Goal: Task Accomplishment & Management: Manage account settings

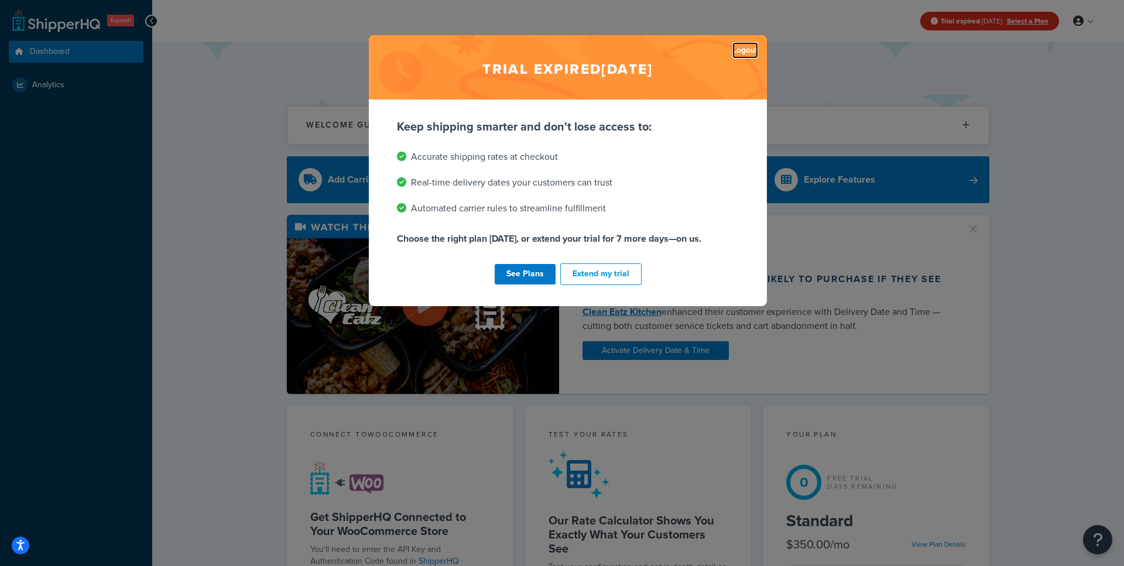
click at [743, 52] on link "Logout" at bounding box center [745, 50] width 26 height 16
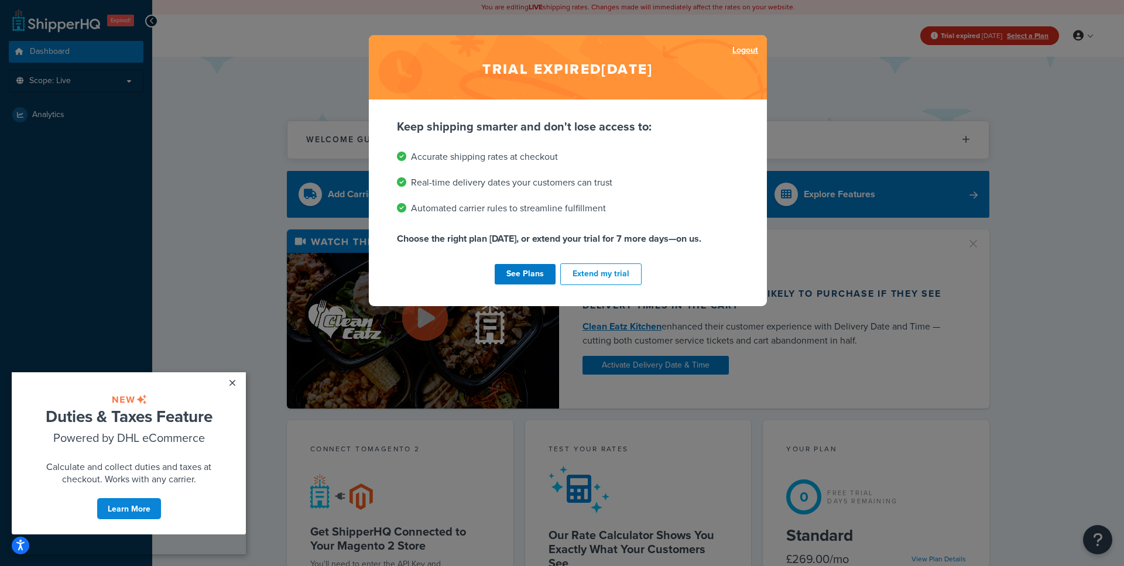
click at [754, 49] on link "Logout" at bounding box center [745, 50] width 26 height 16
